Goal: Task Accomplishment & Management: Use online tool/utility

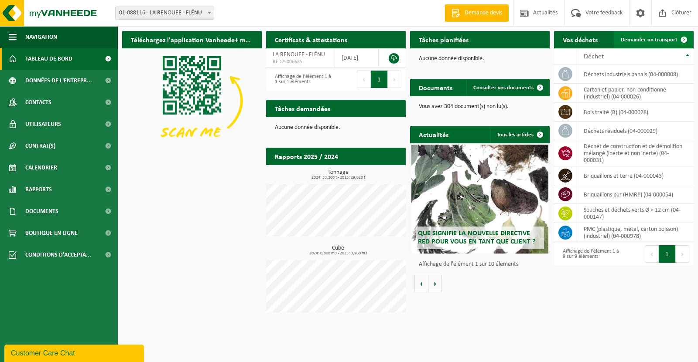
click at [661, 44] on link "Demander un transport" at bounding box center [653, 39] width 79 height 17
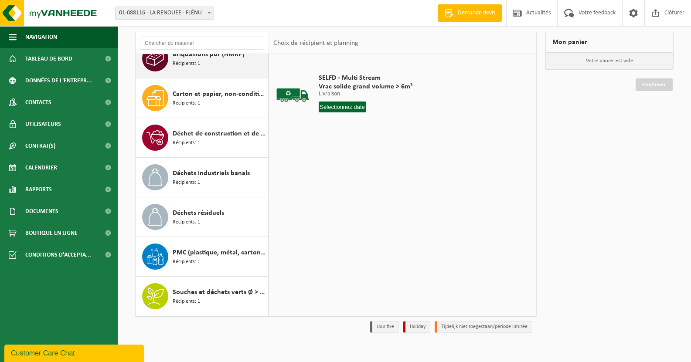
scroll to position [54, 0]
click at [229, 225] on div "Déchets résiduels Récipients: 1" at bounding box center [219, 217] width 93 height 26
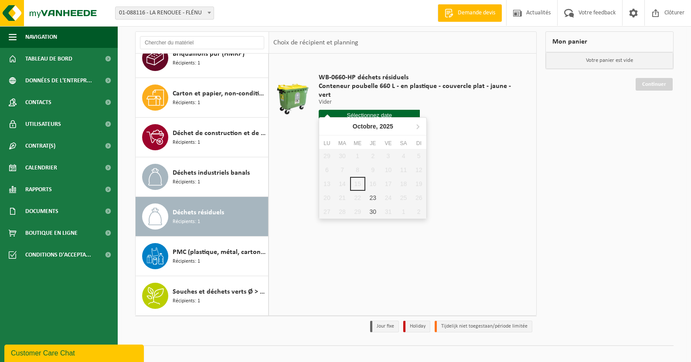
click at [390, 110] on input "text" at bounding box center [369, 115] width 101 height 11
click at [370, 196] on div "23" at bounding box center [373, 198] width 15 height 14
type input "à partir de [DATE]"
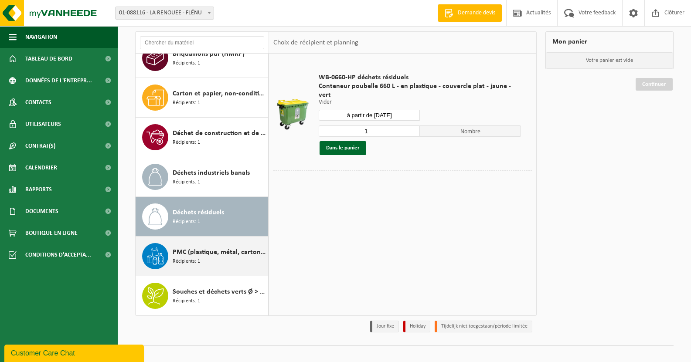
click at [181, 264] on span "Récipients: 1" at bounding box center [186, 262] width 27 height 8
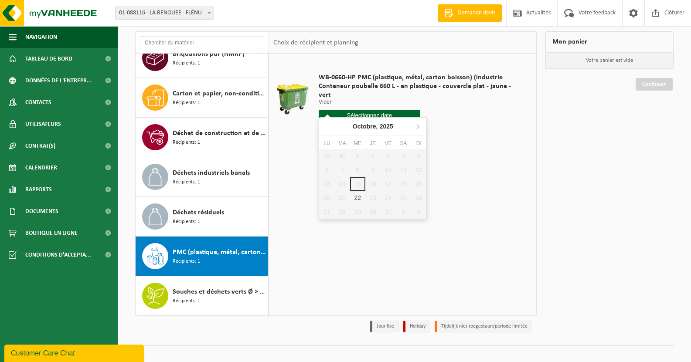
click at [386, 110] on input "text" at bounding box center [369, 115] width 101 height 11
click at [359, 198] on div "22" at bounding box center [357, 198] width 15 height 14
type input "à partir de [DATE]"
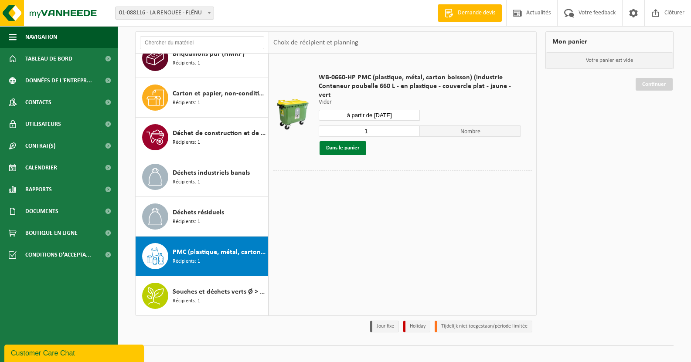
click at [343, 141] on button "Dans le panier" at bounding box center [343, 148] width 47 height 14
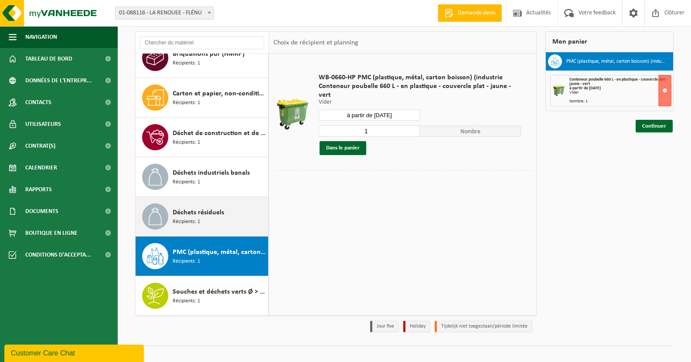
click at [193, 222] on span "Récipients: 1" at bounding box center [186, 222] width 27 height 8
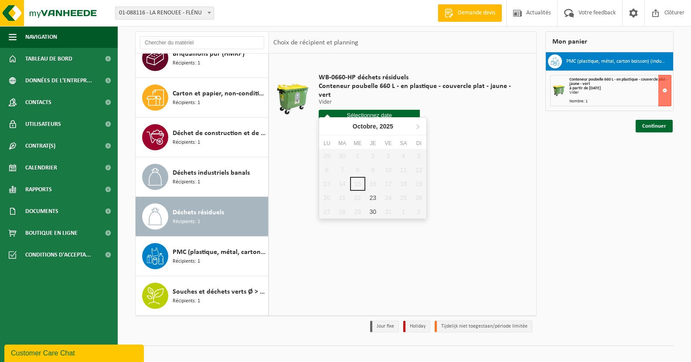
click at [396, 110] on input "text" at bounding box center [369, 115] width 101 height 11
click at [370, 201] on div "23" at bounding box center [373, 198] width 15 height 14
type input "à partir de [DATE]"
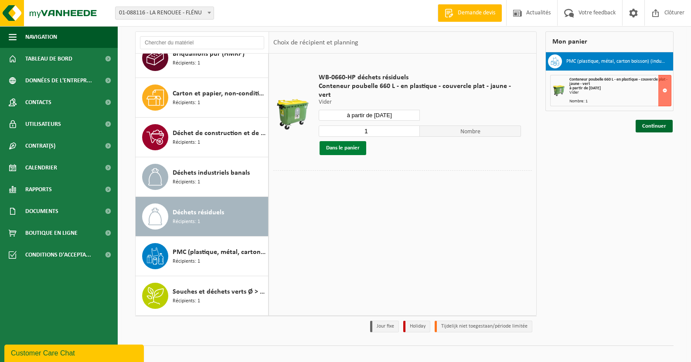
click at [340, 144] on button "Dans le panier" at bounding box center [343, 148] width 47 height 14
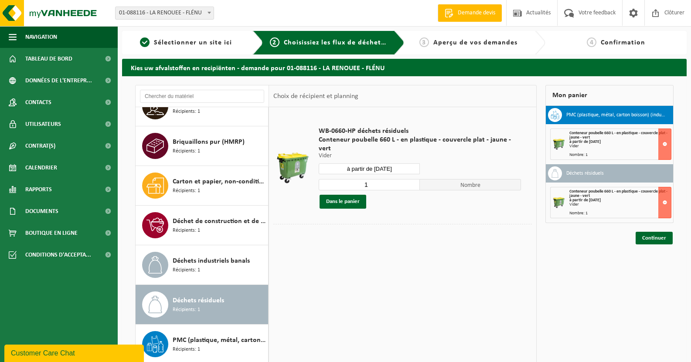
scroll to position [65, 0]
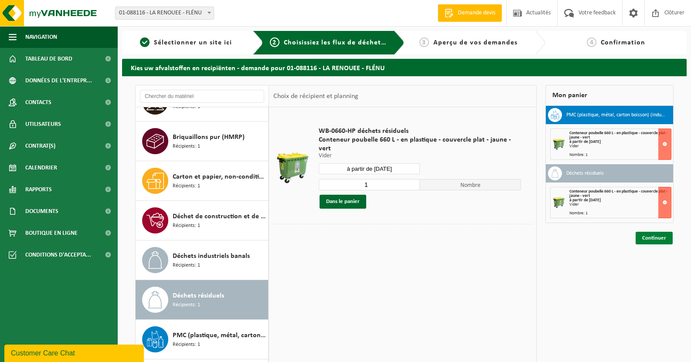
click at [656, 237] on link "Continuer" at bounding box center [654, 238] width 37 height 13
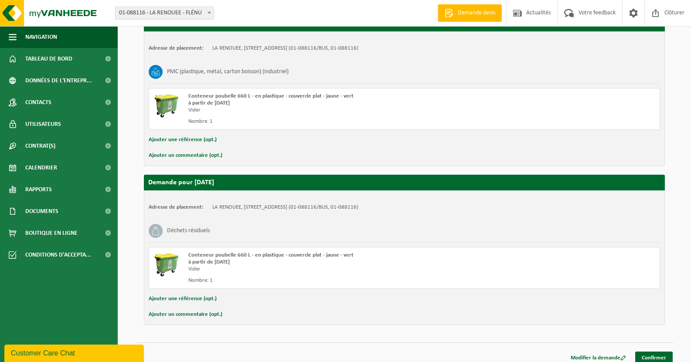
scroll to position [126, 0]
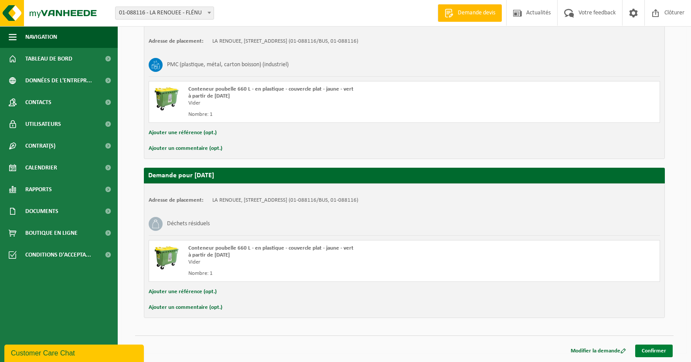
click at [654, 352] on link "Confirmer" at bounding box center [655, 351] width 38 height 13
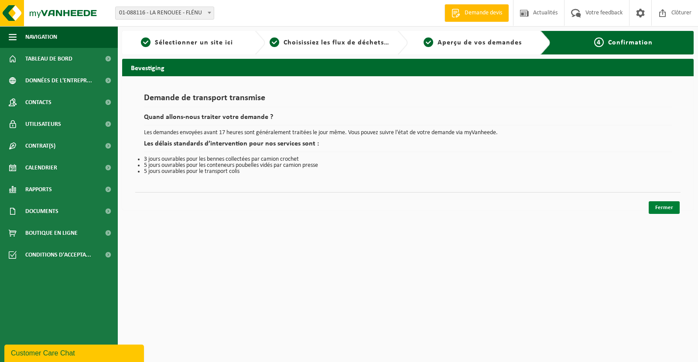
click at [661, 206] on link "Fermer" at bounding box center [664, 208] width 31 height 13
